Goal: Information Seeking & Learning: Understand process/instructions

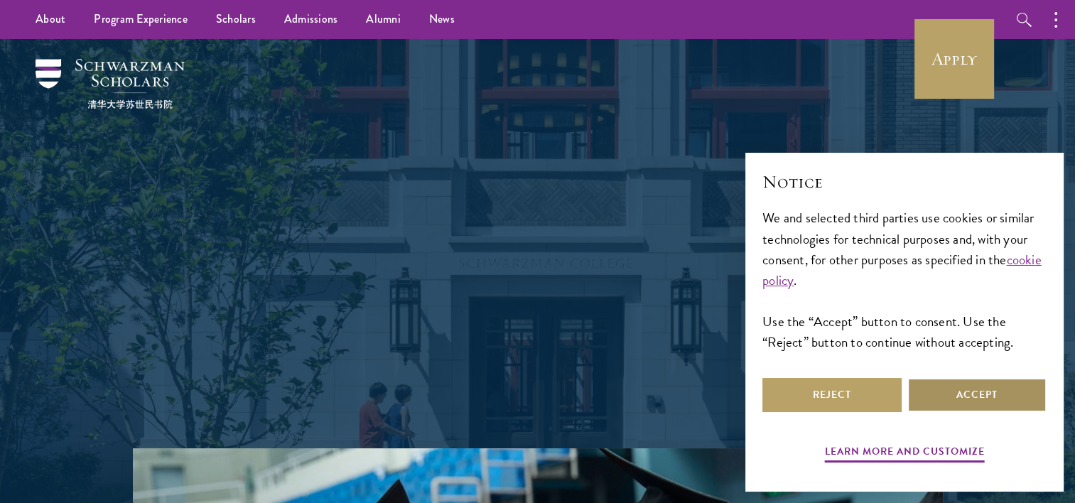
click at [997, 401] on button "Accept" at bounding box center [976, 395] width 139 height 34
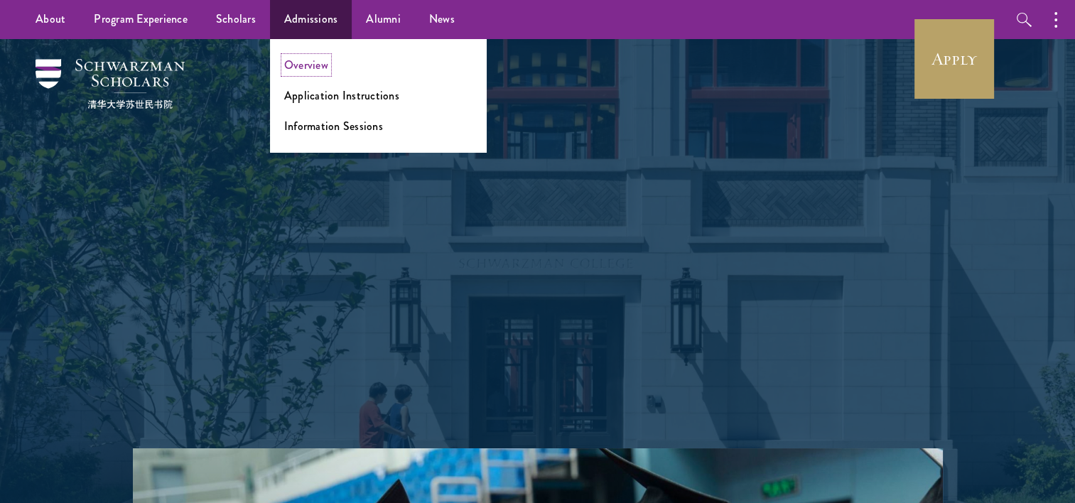
click at [304, 71] on link "Overview" at bounding box center [306, 65] width 44 height 16
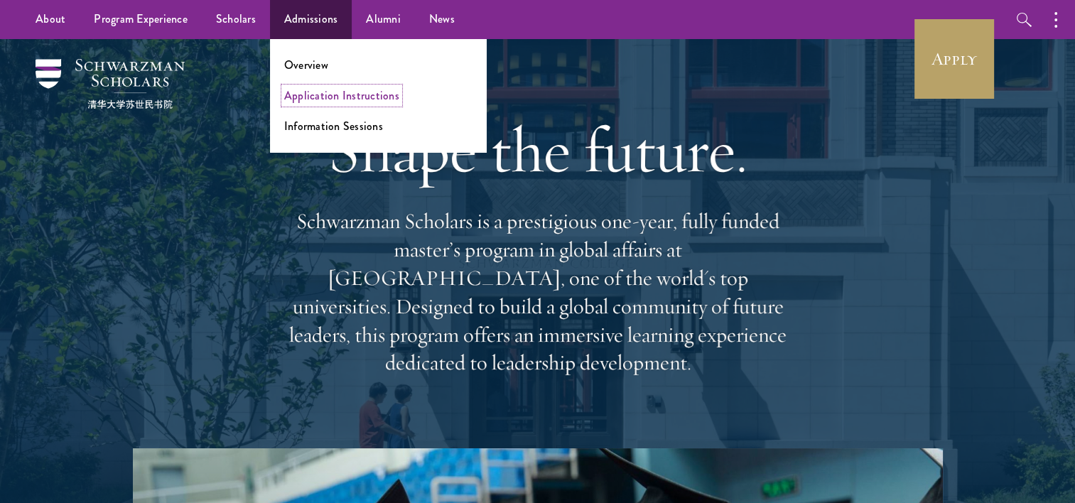
click at [337, 87] on link "Application Instructions" at bounding box center [341, 95] width 115 height 16
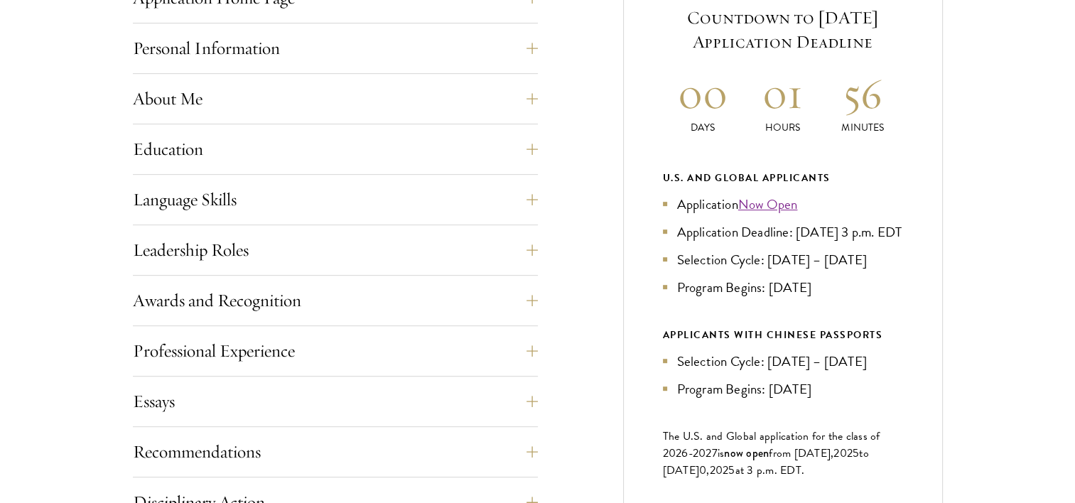
scroll to position [642, 0]
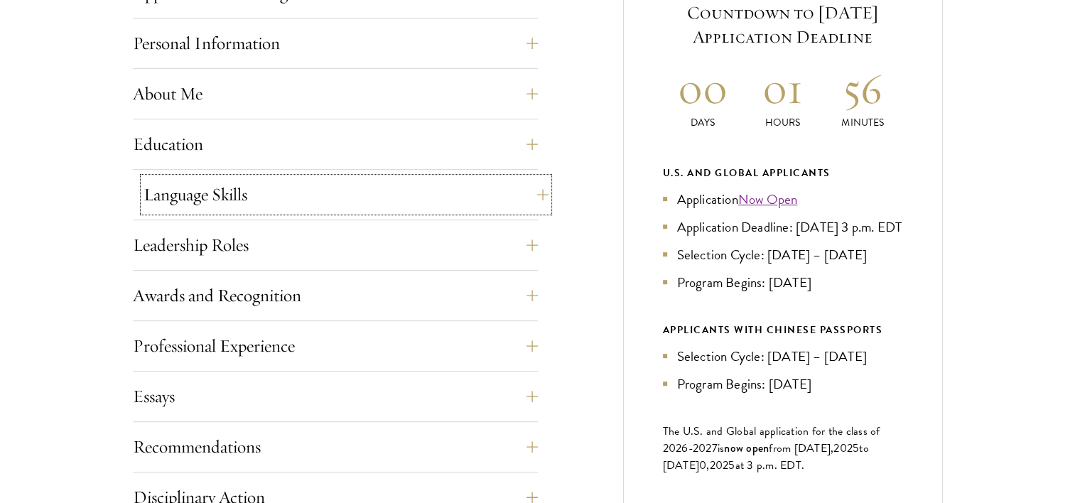
click at [535, 194] on button "Language Skills" at bounding box center [346, 195] width 405 height 34
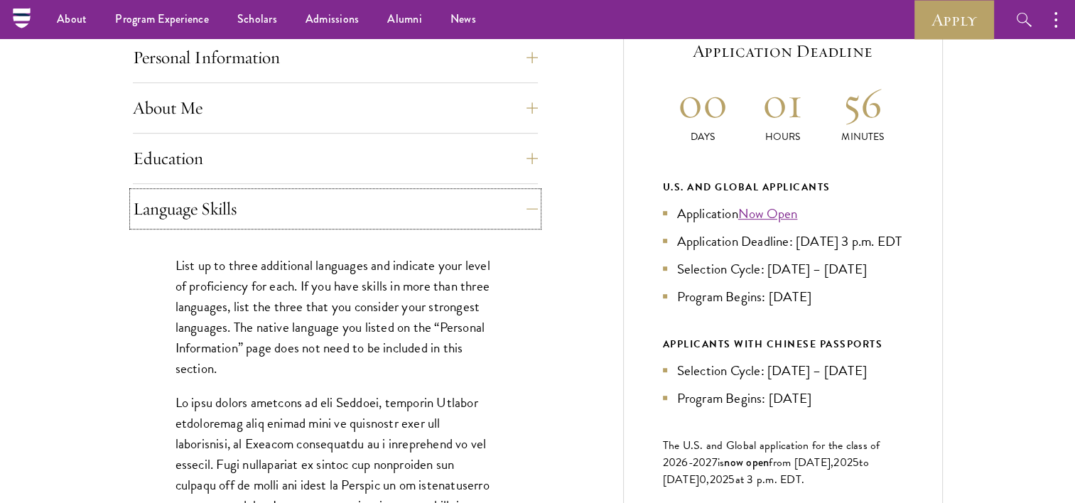
scroll to position [614, 0]
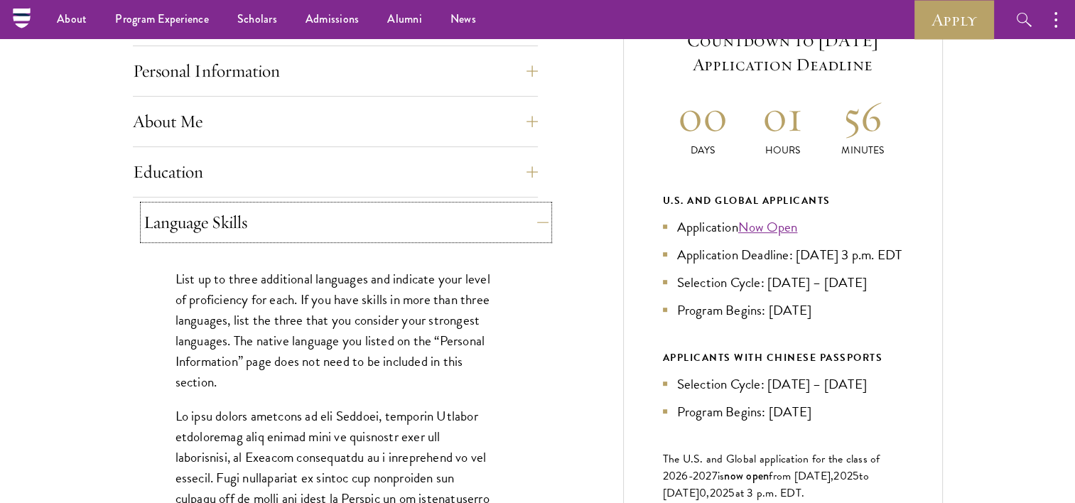
click at [532, 223] on button "Language Skills" at bounding box center [346, 222] width 405 height 34
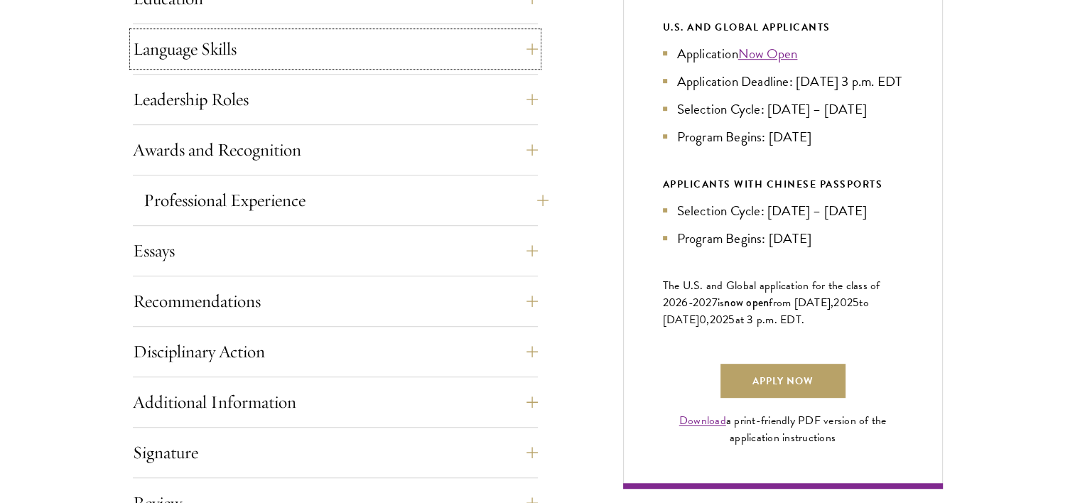
scroll to position [796, 0]
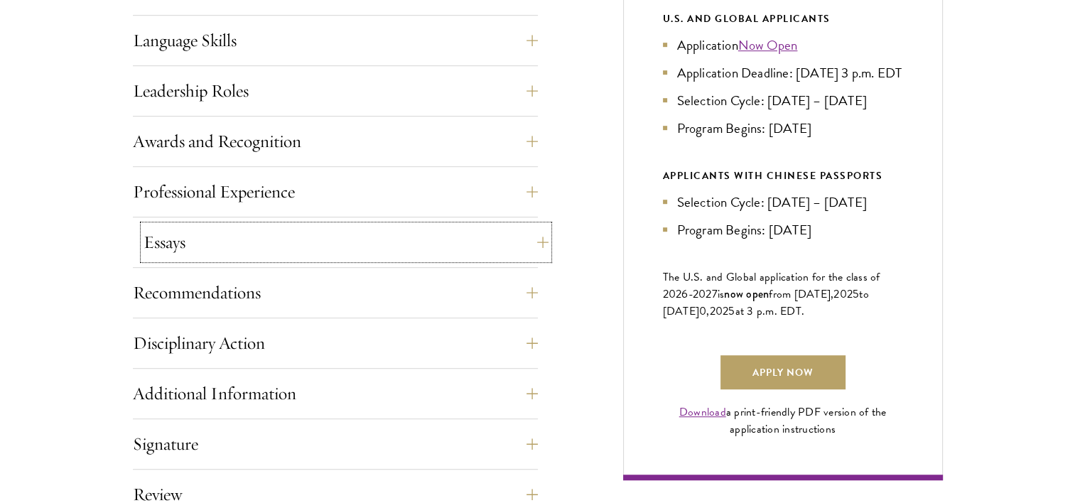
click at [486, 240] on button "Essays" at bounding box center [346, 242] width 405 height 34
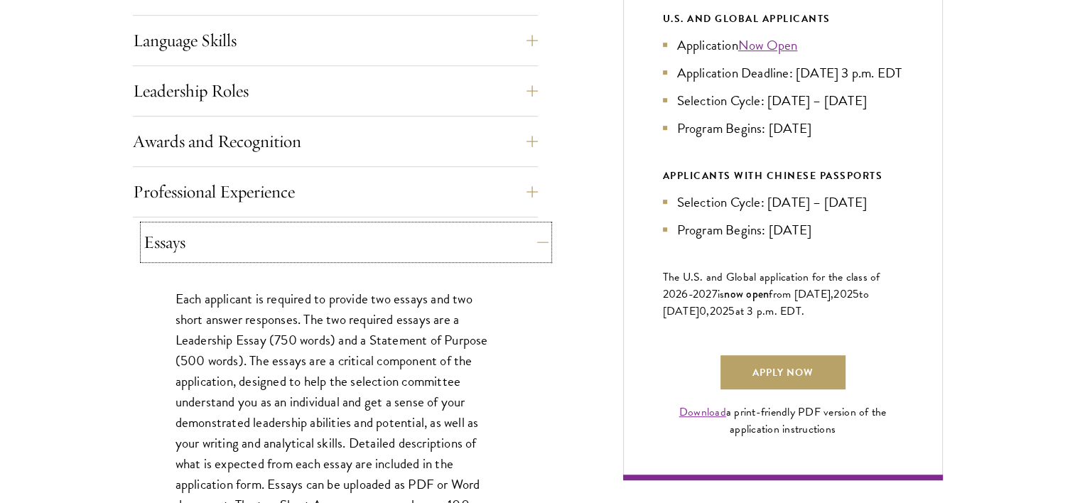
click at [486, 240] on button "Essays" at bounding box center [346, 242] width 405 height 34
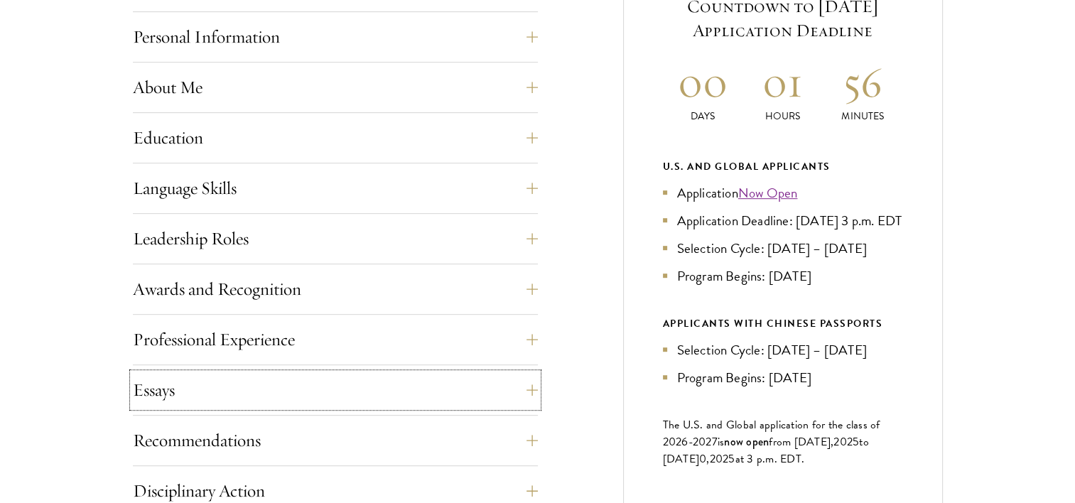
scroll to position [651, 0]
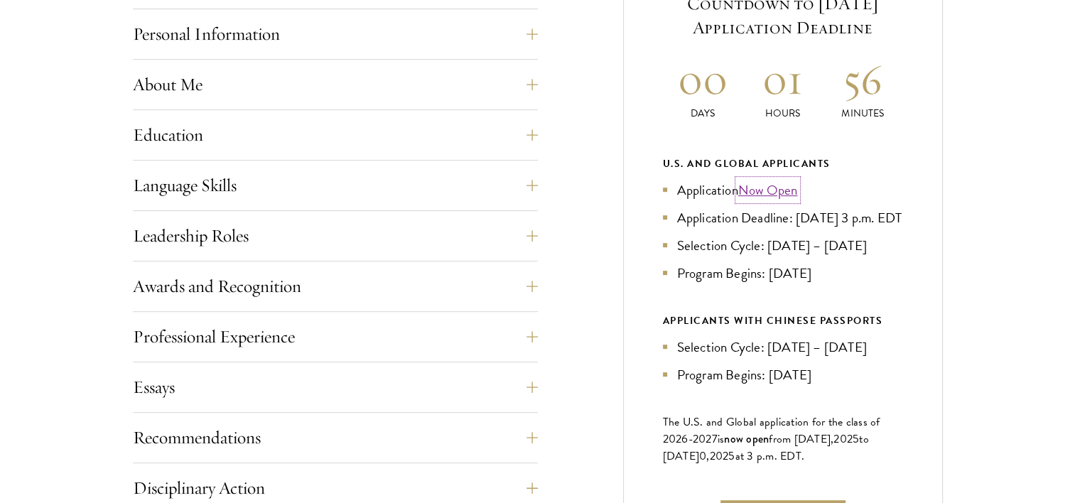
click at [766, 185] on link "Now Open" at bounding box center [768, 190] width 60 height 21
